Goal: Task Accomplishment & Management: Manage account settings

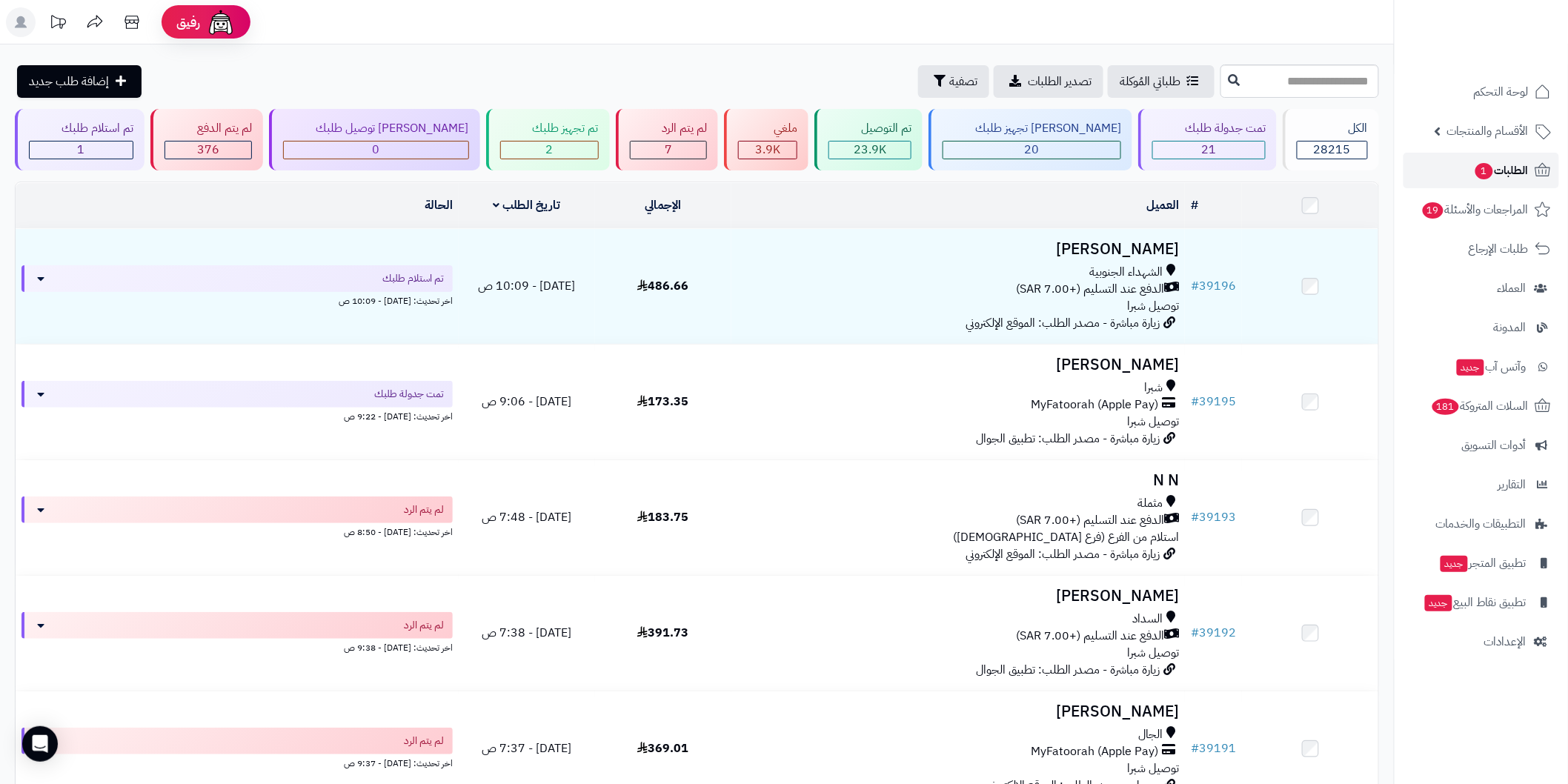
click at [1508, 172] on span "الطلبات 1" at bounding box center [1501, 170] width 55 height 21
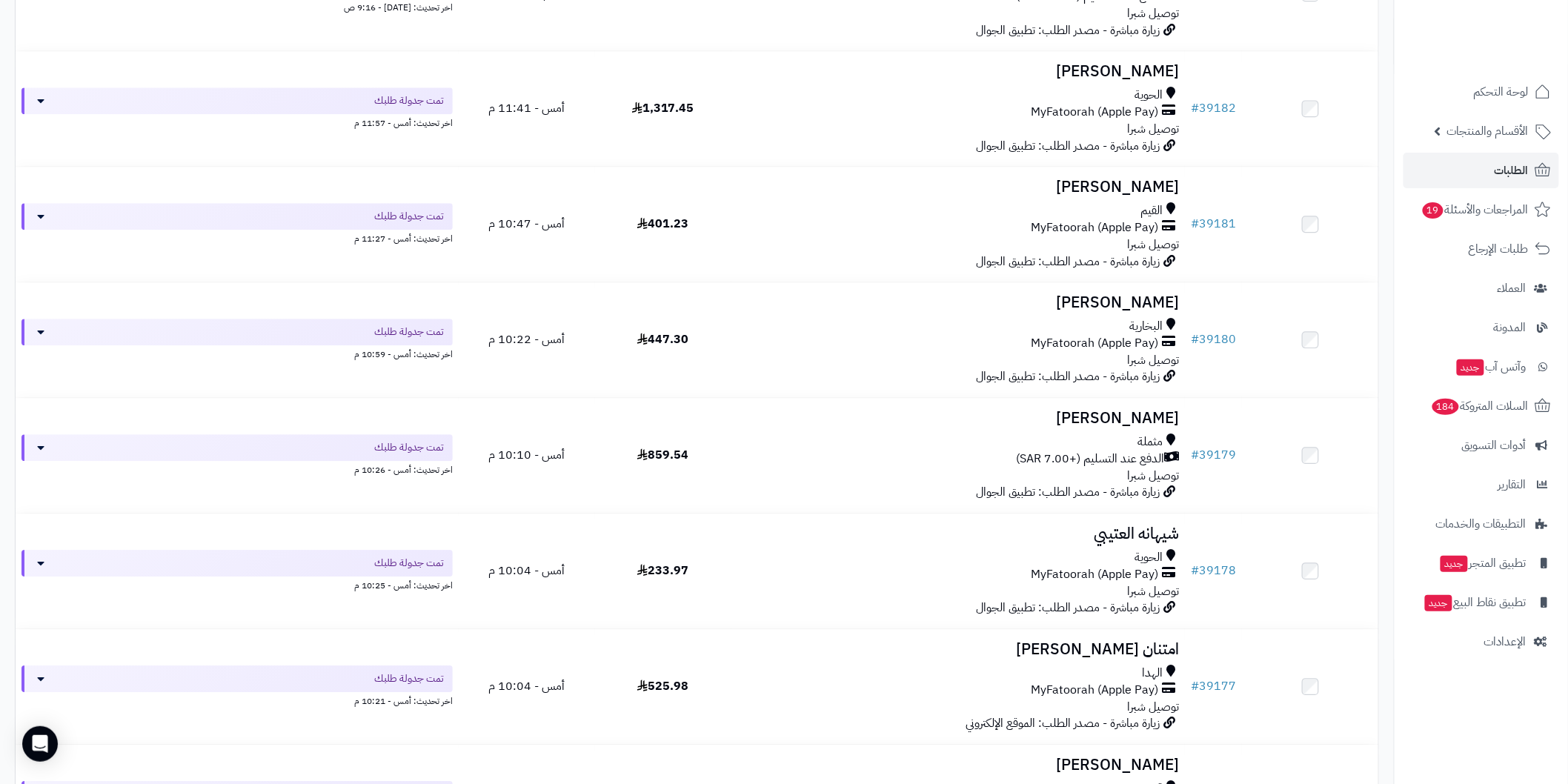
scroll to position [3087, 0]
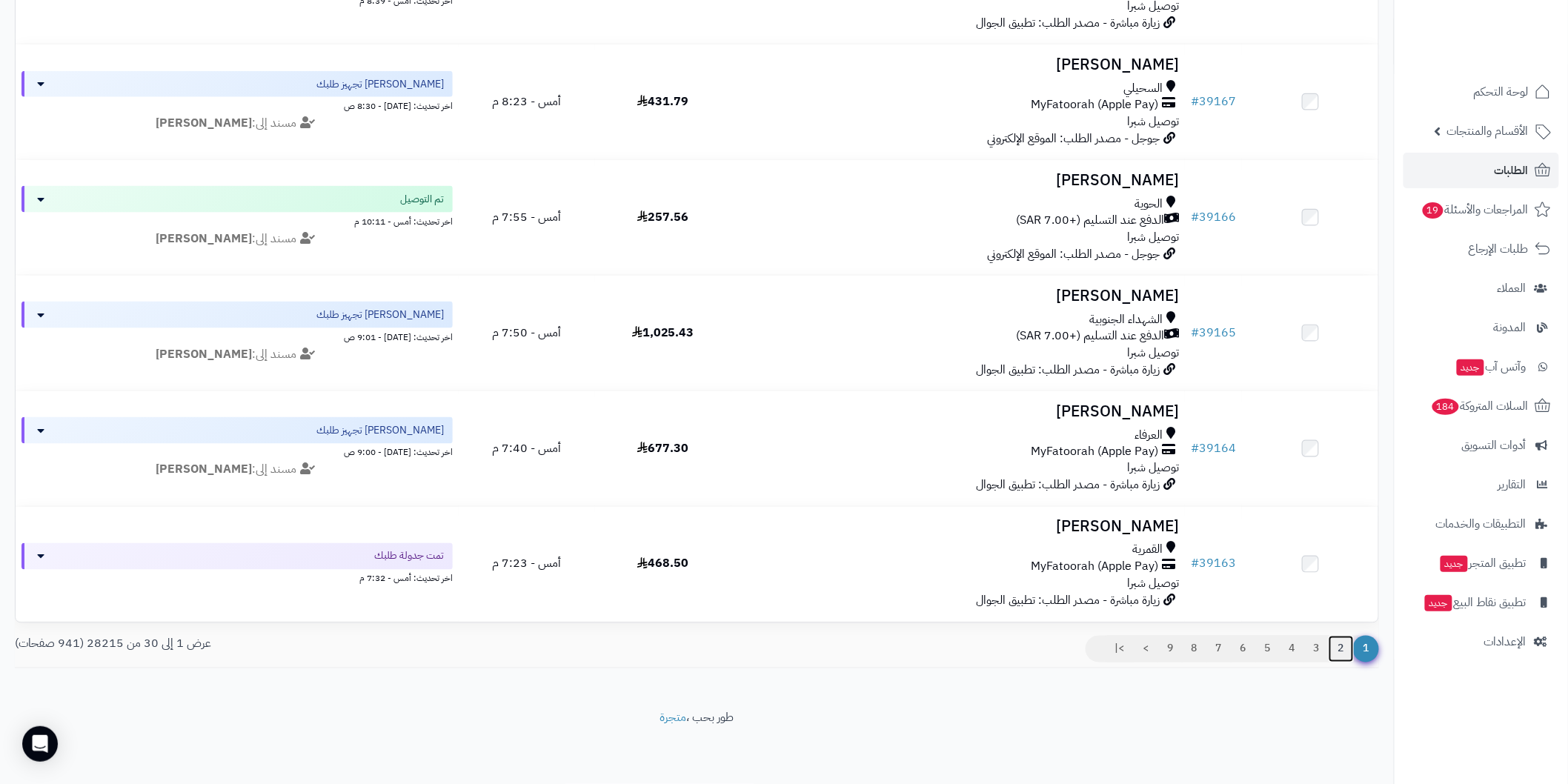
click at [1346, 655] on link "2" at bounding box center [1342, 648] width 25 height 26
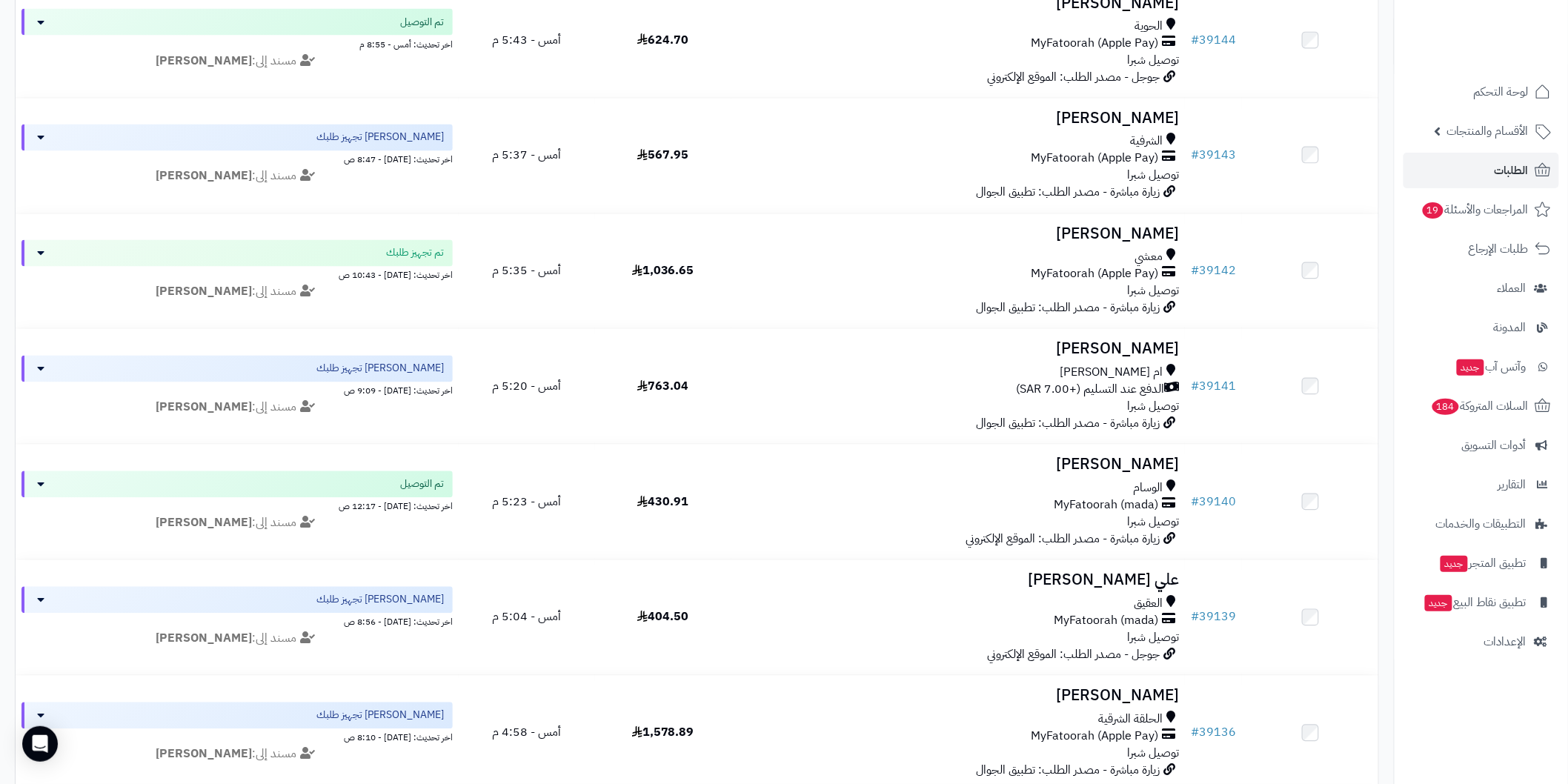
scroll to position [3087, 0]
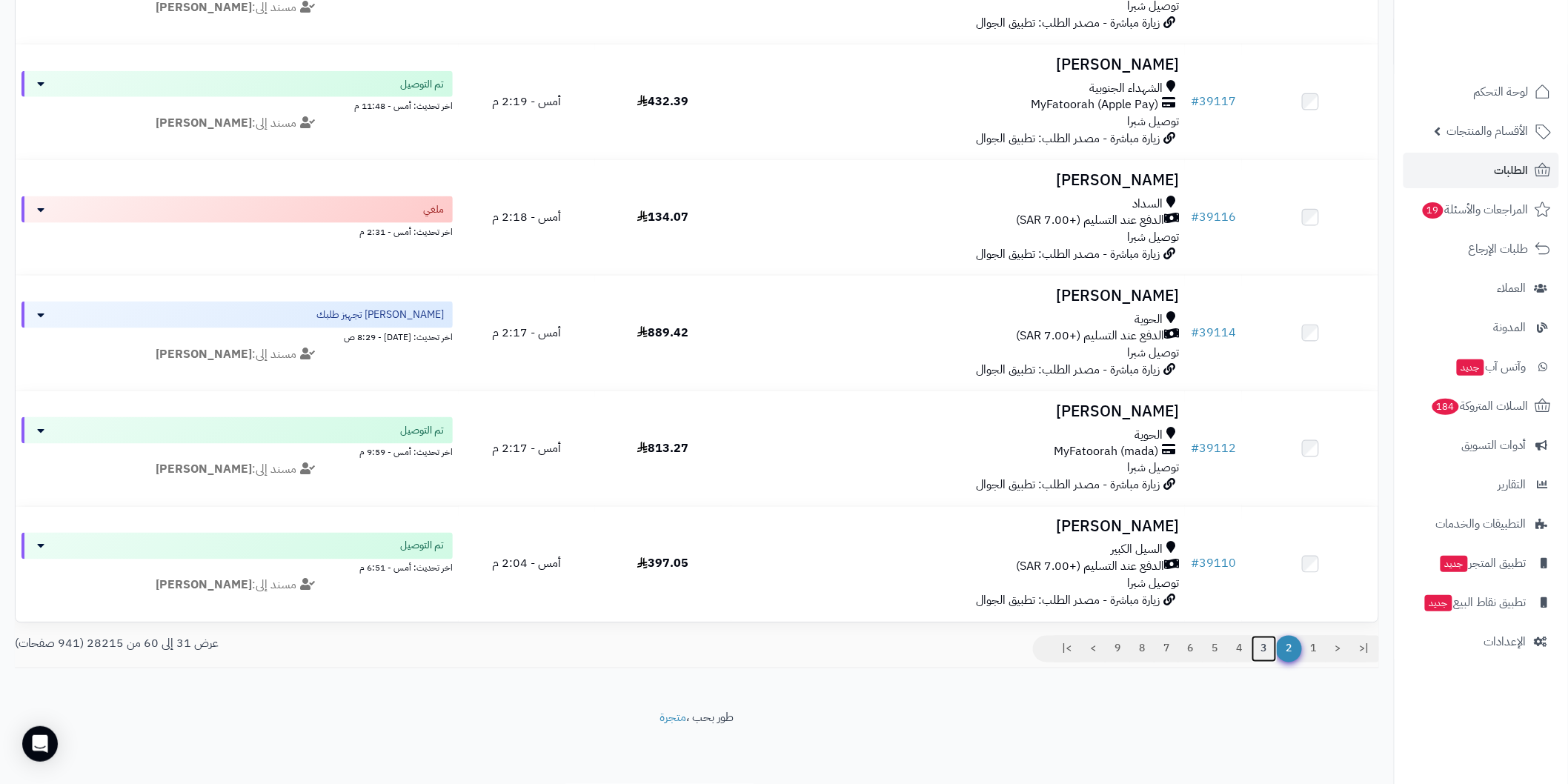
click at [1270, 646] on link "3" at bounding box center [1265, 648] width 25 height 26
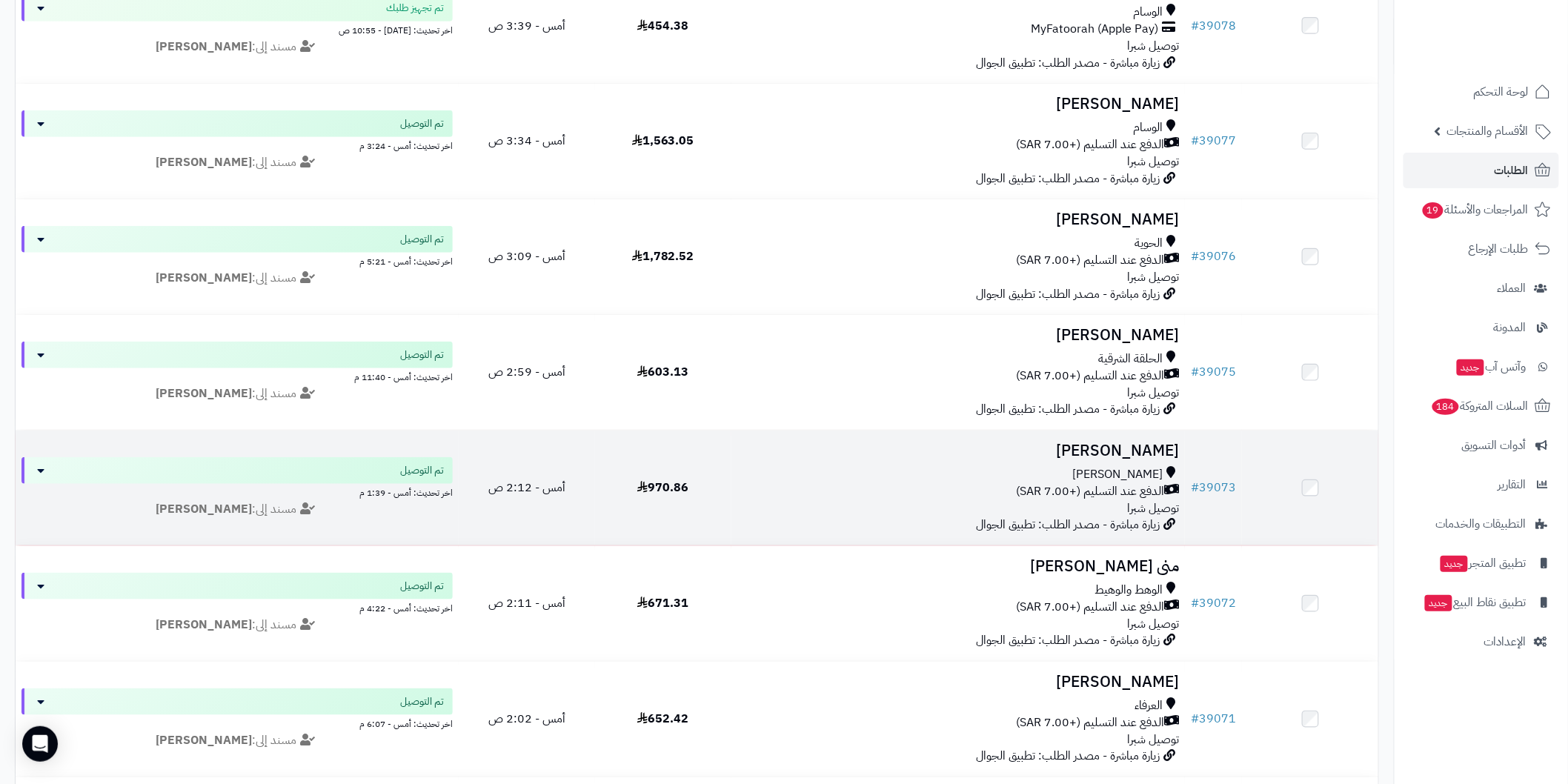
scroll to position [2653, 0]
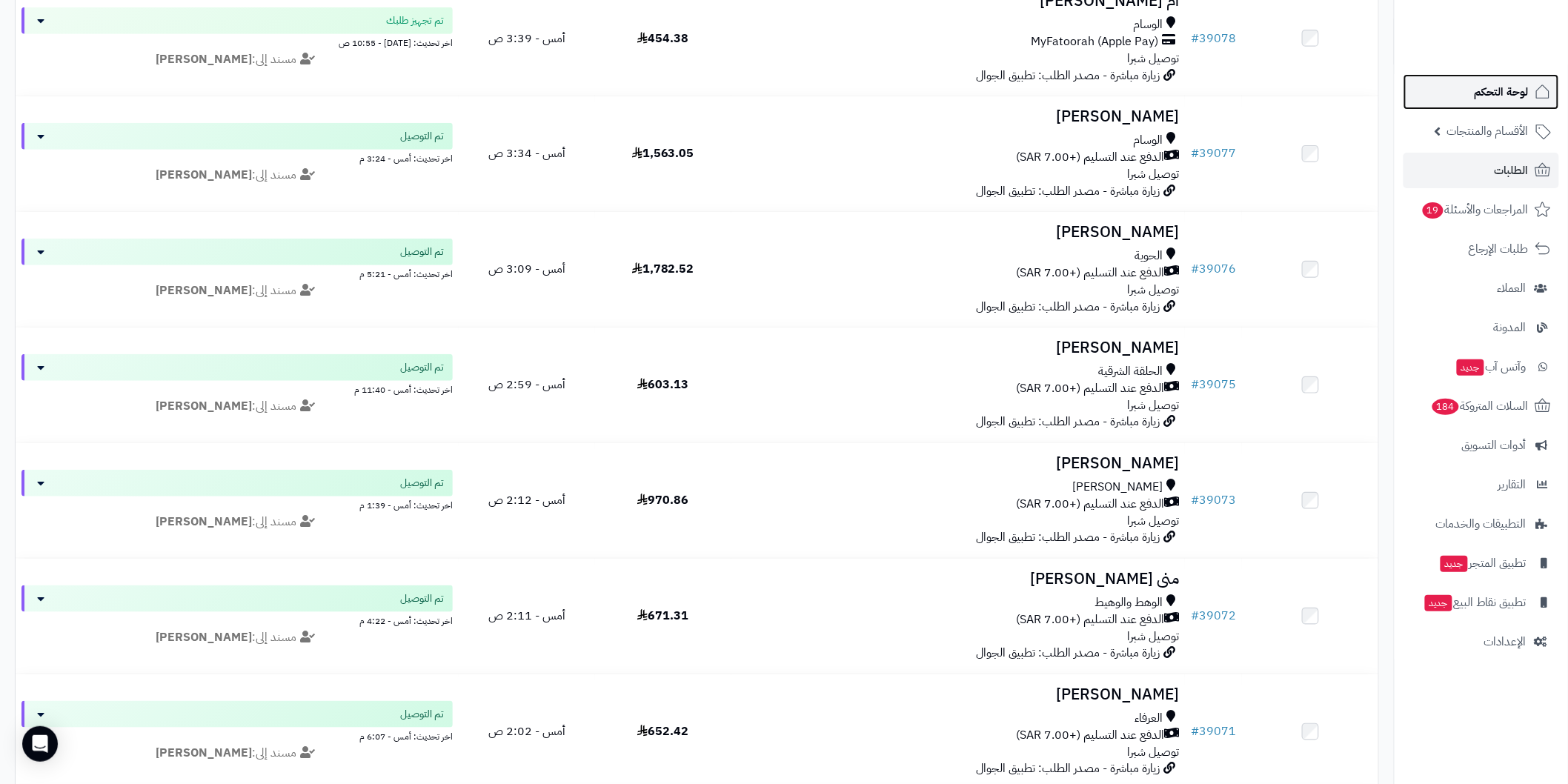
click at [1464, 89] on link "لوحة التحكم" at bounding box center [1481, 91] width 156 height 35
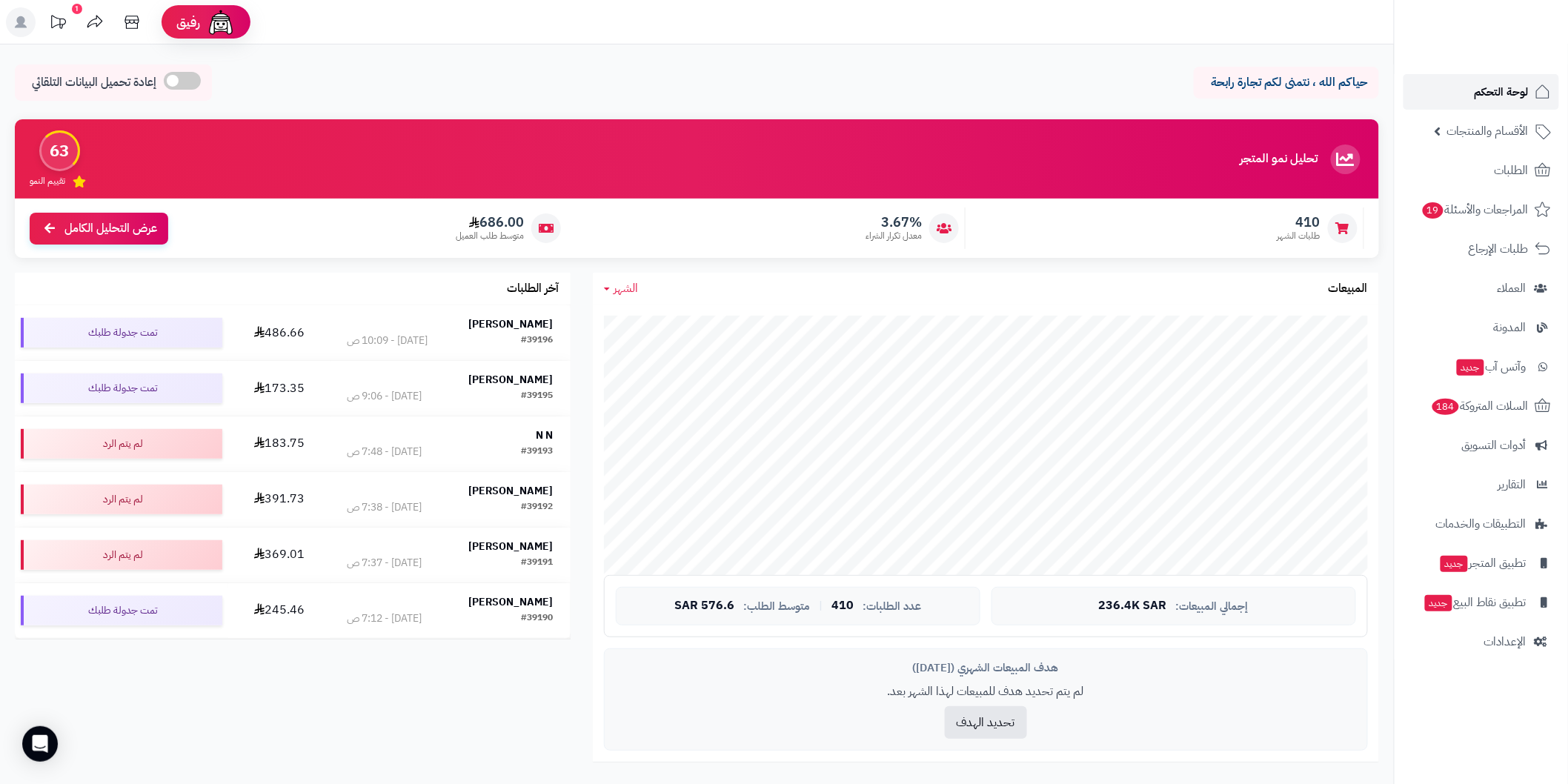
click at [1443, 75] on link "لوحة التحكم" at bounding box center [1481, 91] width 156 height 35
